Goal: Task Accomplishment & Management: Use online tool/utility

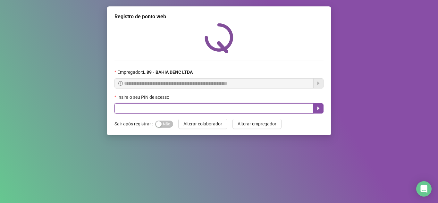
click at [197, 107] on input "text" at bounding box center [213, 108] width 199 height 10
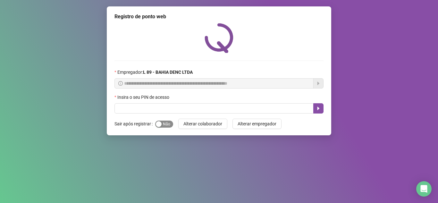
click at [169, 123] on span "Sim Não" at bounding box center [164, 124] width 18 height 7
drag, startPoint x: 178, startPoint y: 102, endPoint x: 179, endPoint y: 106, distance: 4.9
click at [178, 104] on div "Insira o seu PIN de acesso" at bounding box center [218, 104] width 209 height 20
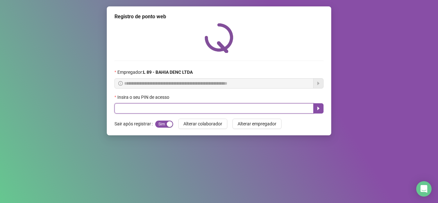
click at [178, 111] on input "text" at bounding box center [213, 108] width 199 height 10
type input "*****"
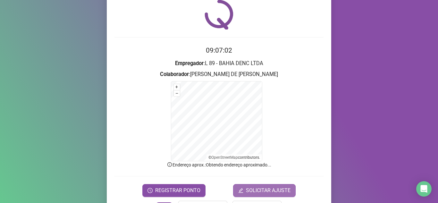
scroll to position [46, 0]
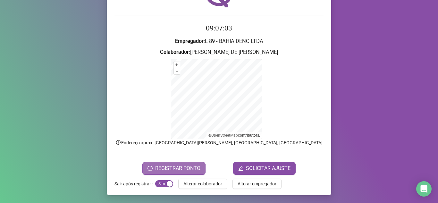
click at [184, 165] on span "REGISTRAR PONTO" at bounding box center [177, 168] width 45 height 8
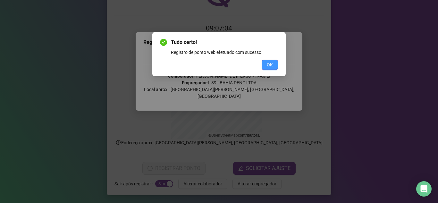
click at [271, 65] on span "OK" at bounding box center [270, 64] width 6 height 7
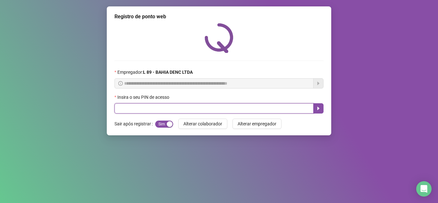
click at [131, 109] on input "text" at bounding box center [213, 108] width 199 height 10
type input "*****"
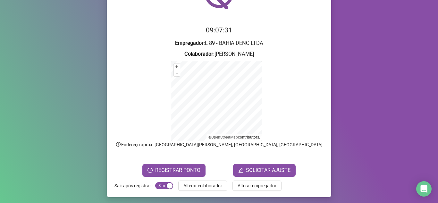
scroll to position [46, 0]
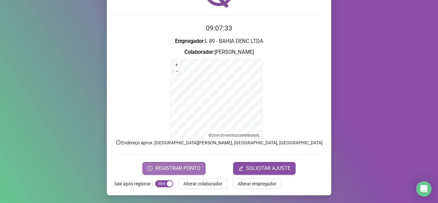
click at [163, 166] on span "REGISTRAR PONTO" at bounding box center [177, 168] width 45 height 8
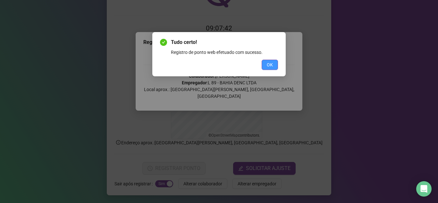
click at [274, 66] on button "OK" at bounding box center [270, 65] width 16 height 10
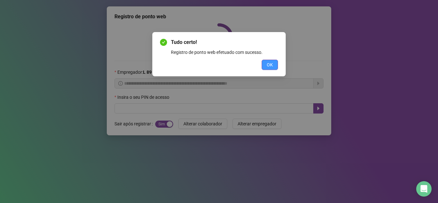
scroll to position [0, 0]
